Goal: Navigation & Orientation: Find specific page/section

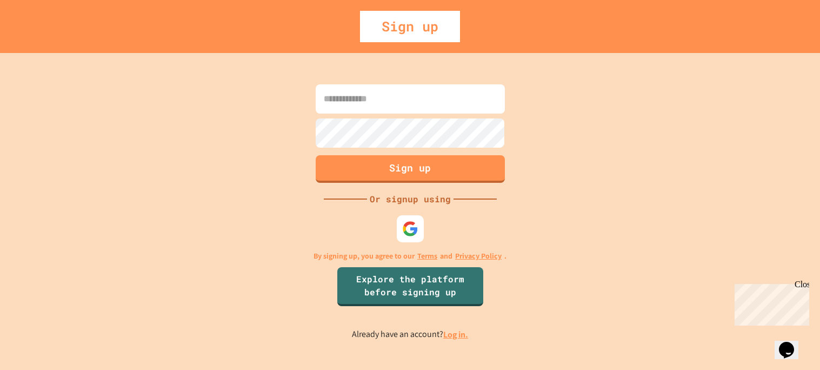
click at [439, 251] on p "By signing up, you agree to our Terms and Privacy Policy ." at bounding box center [409, 255] width 193 height 11
click at [419, 239] on div at bounding box center [410, 228] width 30 height 30
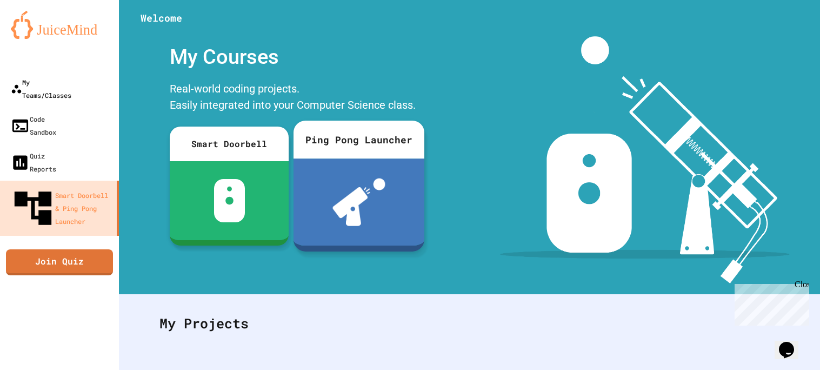
click at [36, 72] on link "My Teams/Classes" at bounding box center [59, 88] width 119 height 37
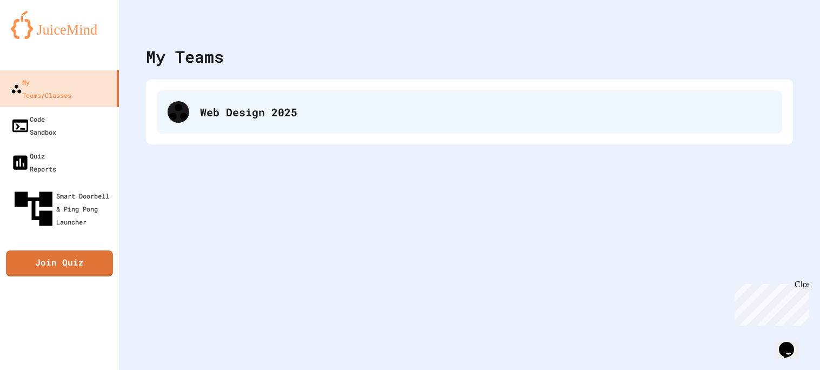
click at [167, 105] on div "Web Design 2025" at bounding box center [469, 111] width 625 height 43
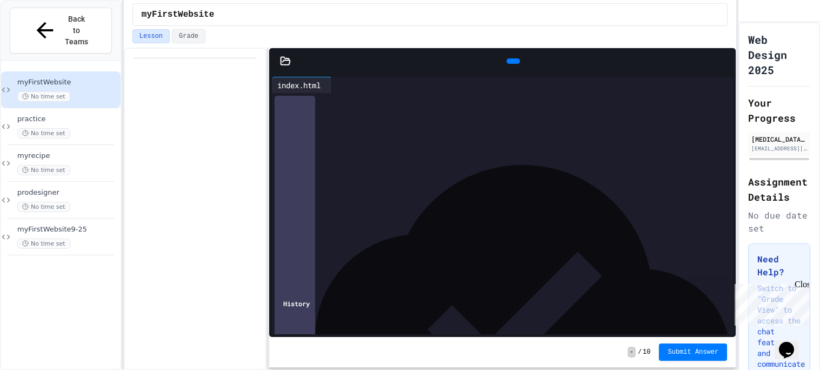
click at [512, 61] on icon at bounding box center [512, 61] width 0 height 0
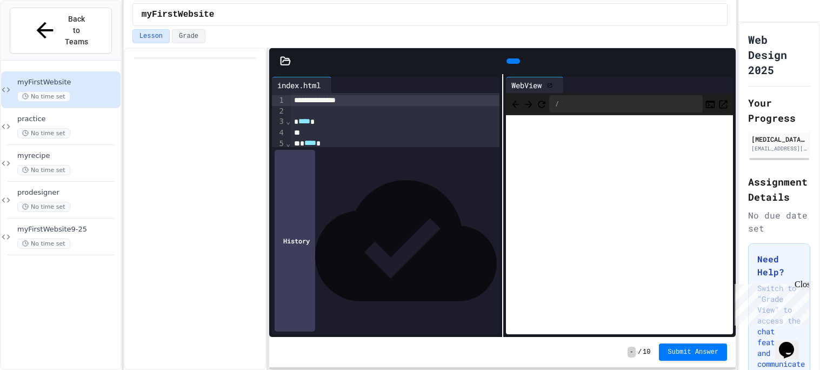
click at [552, 86] on icon at bounding box center [549, 85] width 5 height 5
click at [73, 218] on div "myFirstWebsite9-25 No time set" at bounding box center [60, 236] width 119 height 37
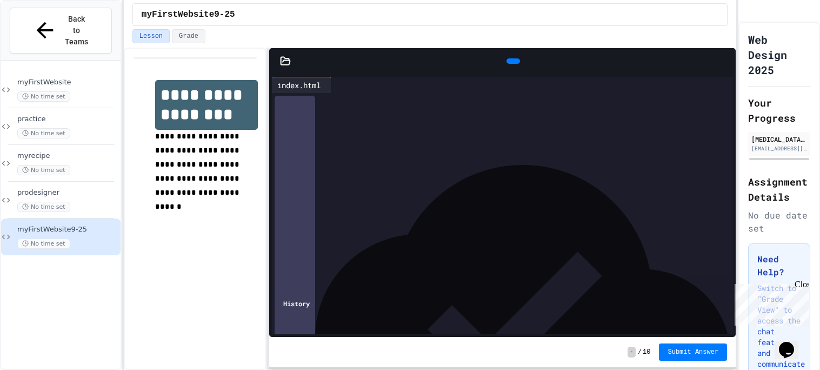
click at [513, 63] on div at bounding box center [513, 60] width 14 height 5
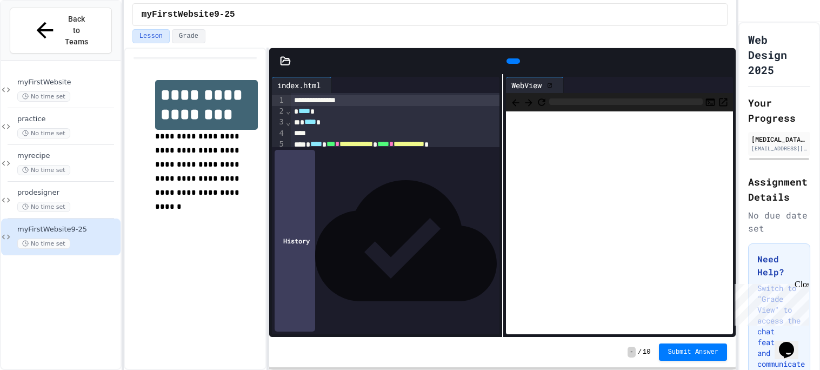
click at [551, 84] on icon at bounding box center [549, 85] width 5 height 5
click at [68, 182] on div "prodesigner No time set" at bounding box center [60, 200] width 119 height 37
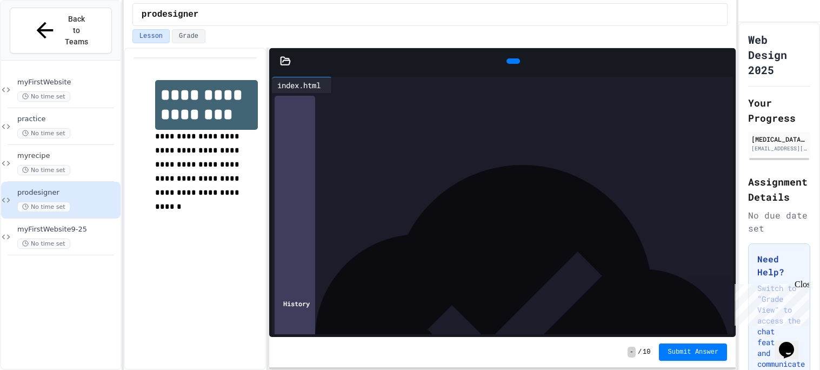
click at [506, 64] on div at bounding box center [513, 60] width 14 height 5
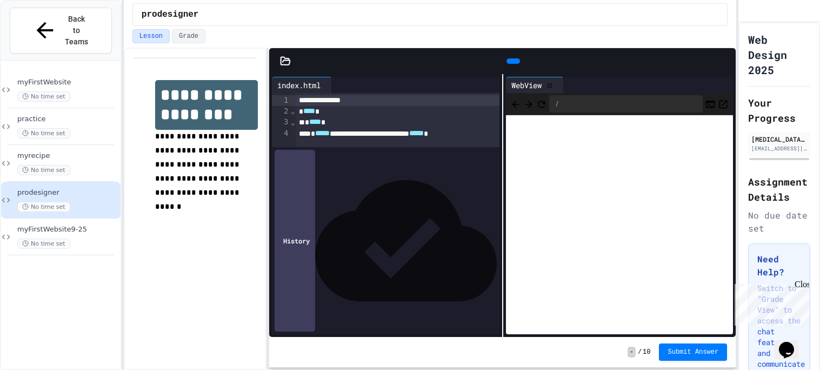
click at [552, 85] on icon at bounding box center [549, 85] width 5 height 5
